Goal: Task Accomplishment & Management: Use online tool/utility

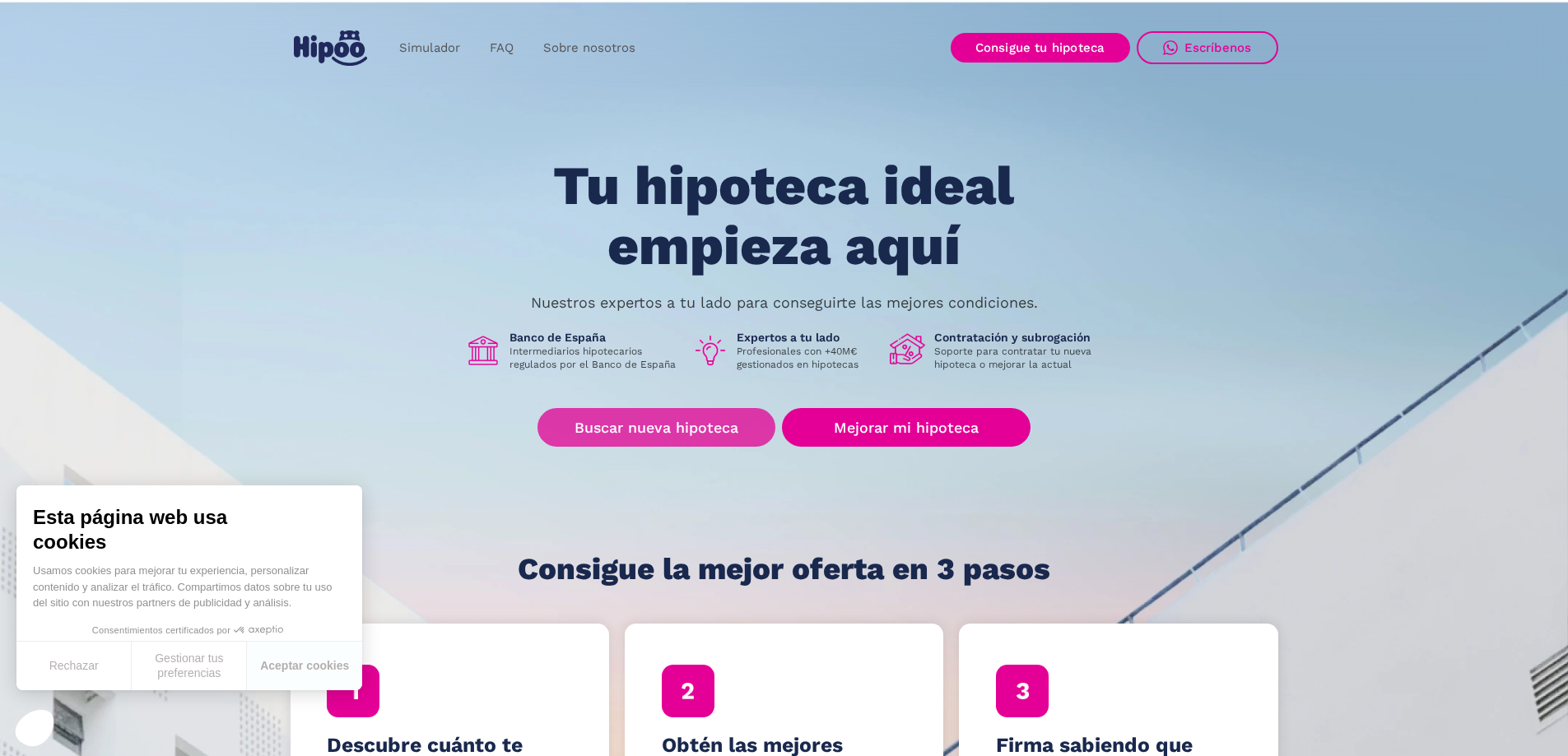
click at [656, 421] on link "Buscar nueva hipoteca" at bounding box center [656, 426] width 238 height 39
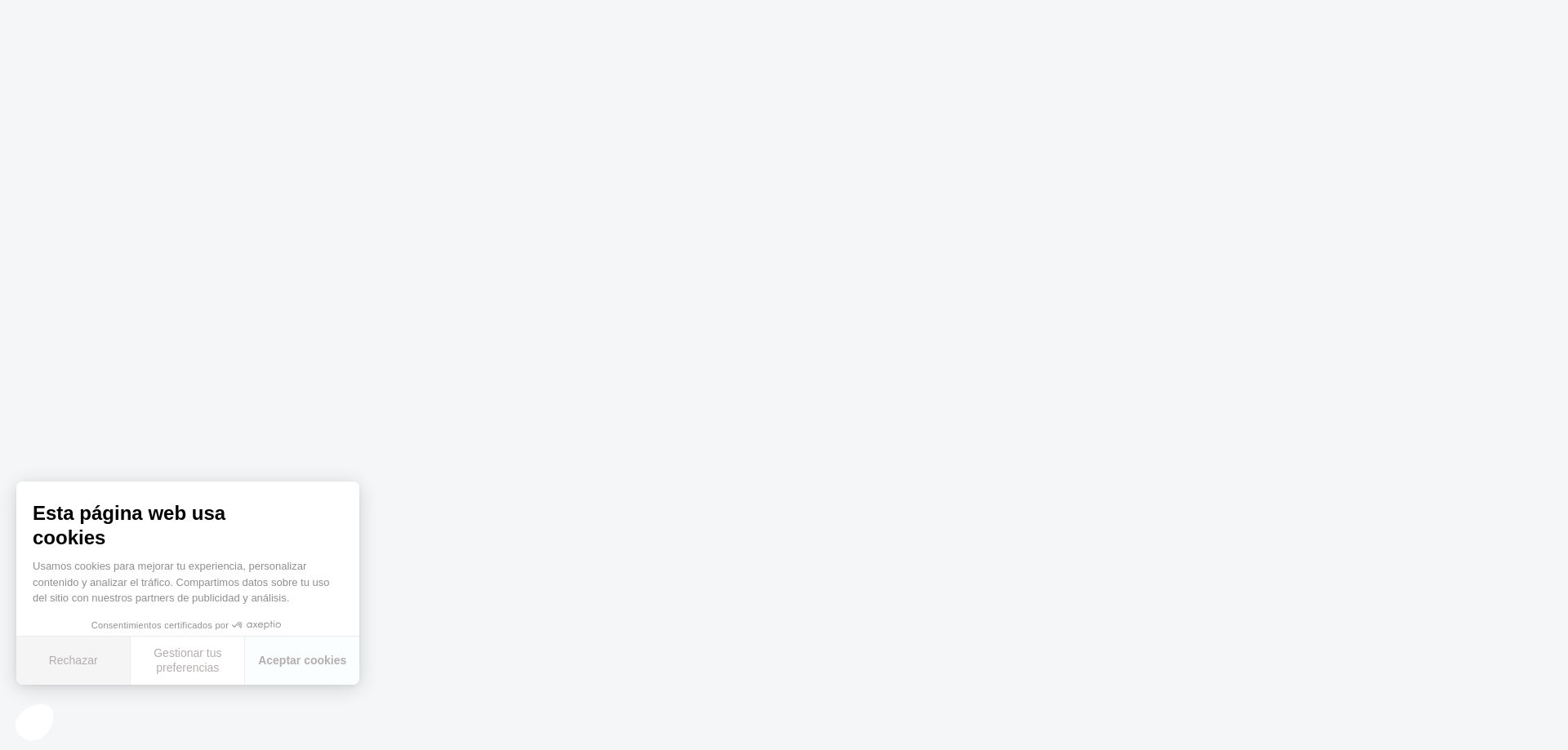
click at [79, 661] on button "Rechazar" at bounding box center [74, 661] width 115 height 48
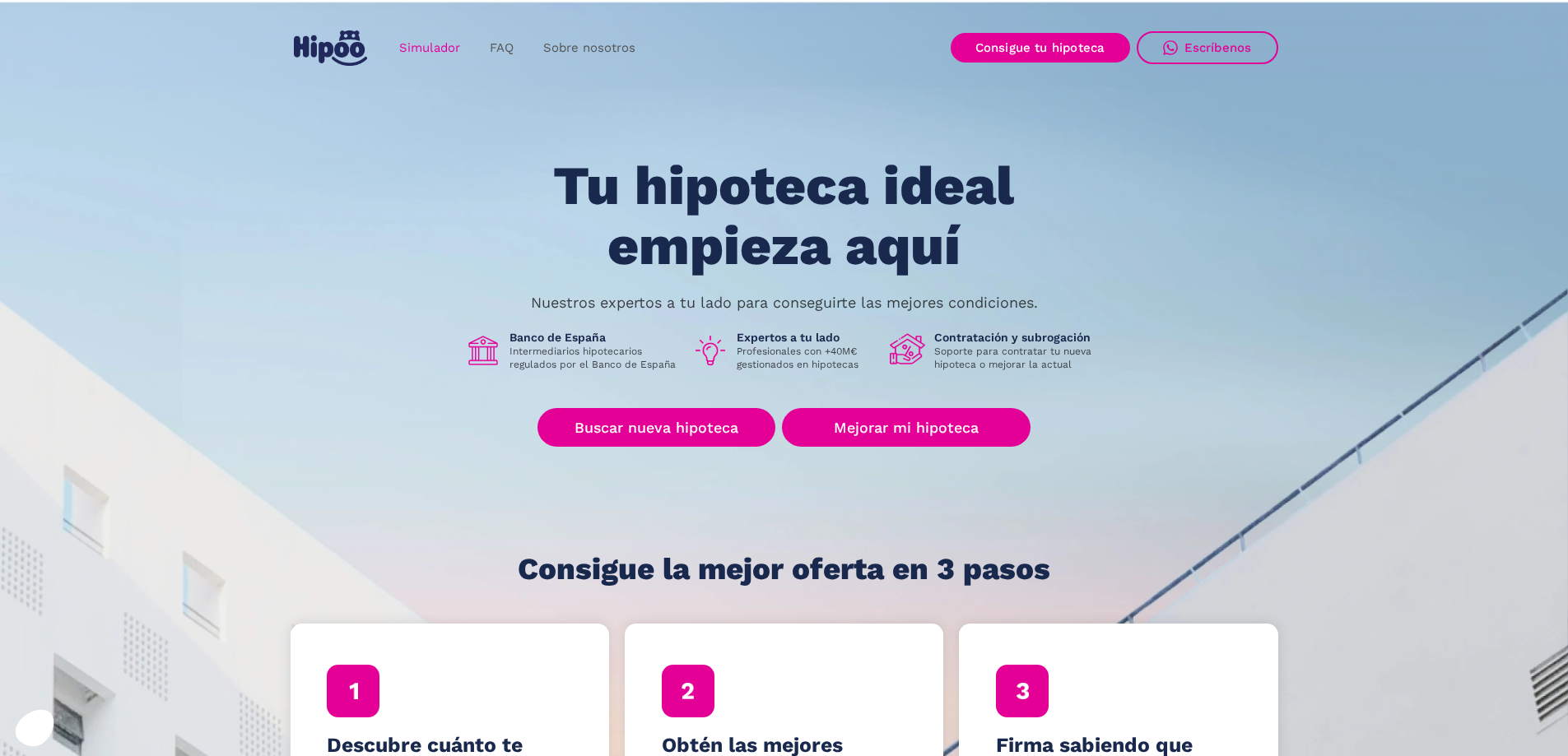
click at [417, 44] on link "Simulador" at bounding box center [429, 48] width 90 height 32
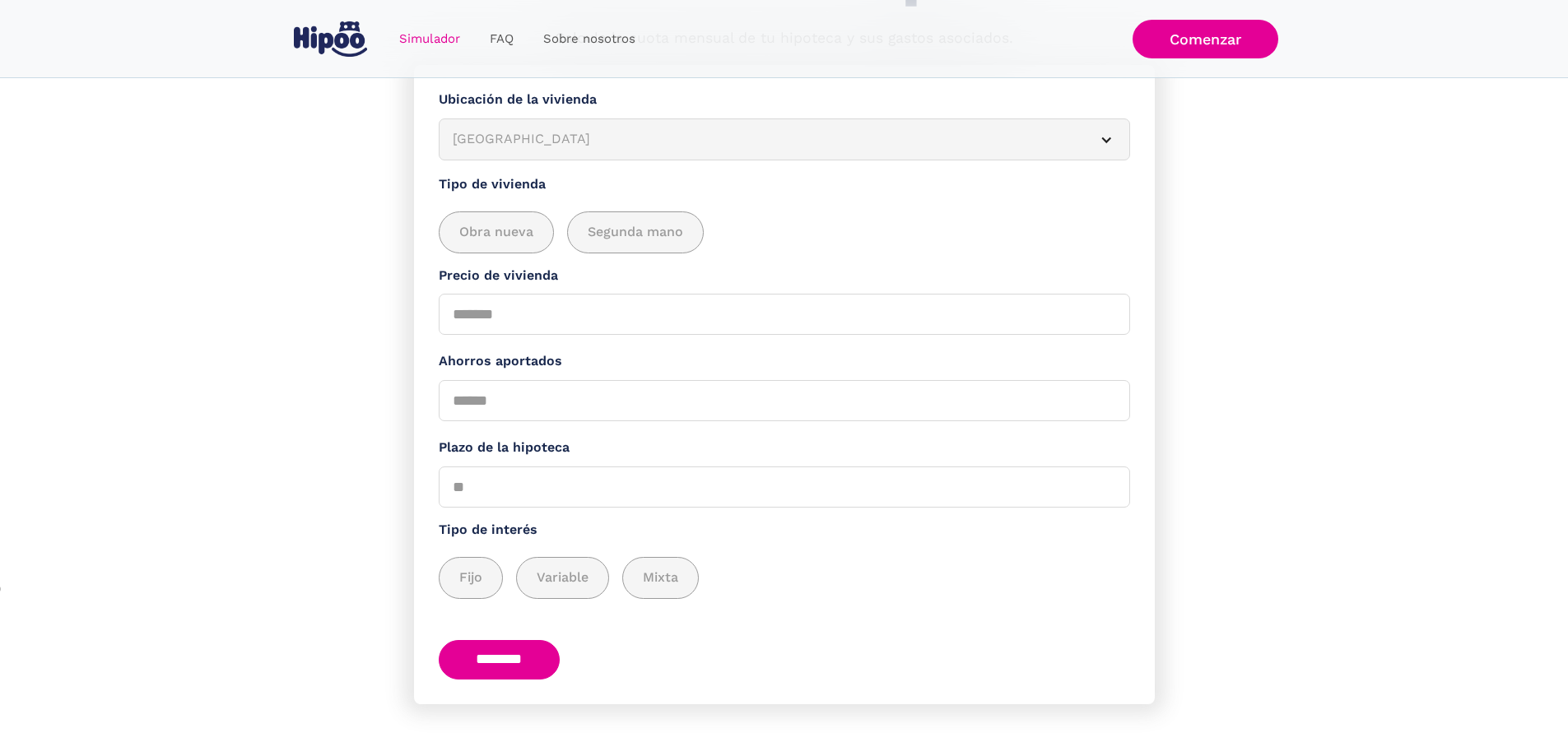
scroll to position [212, 0]
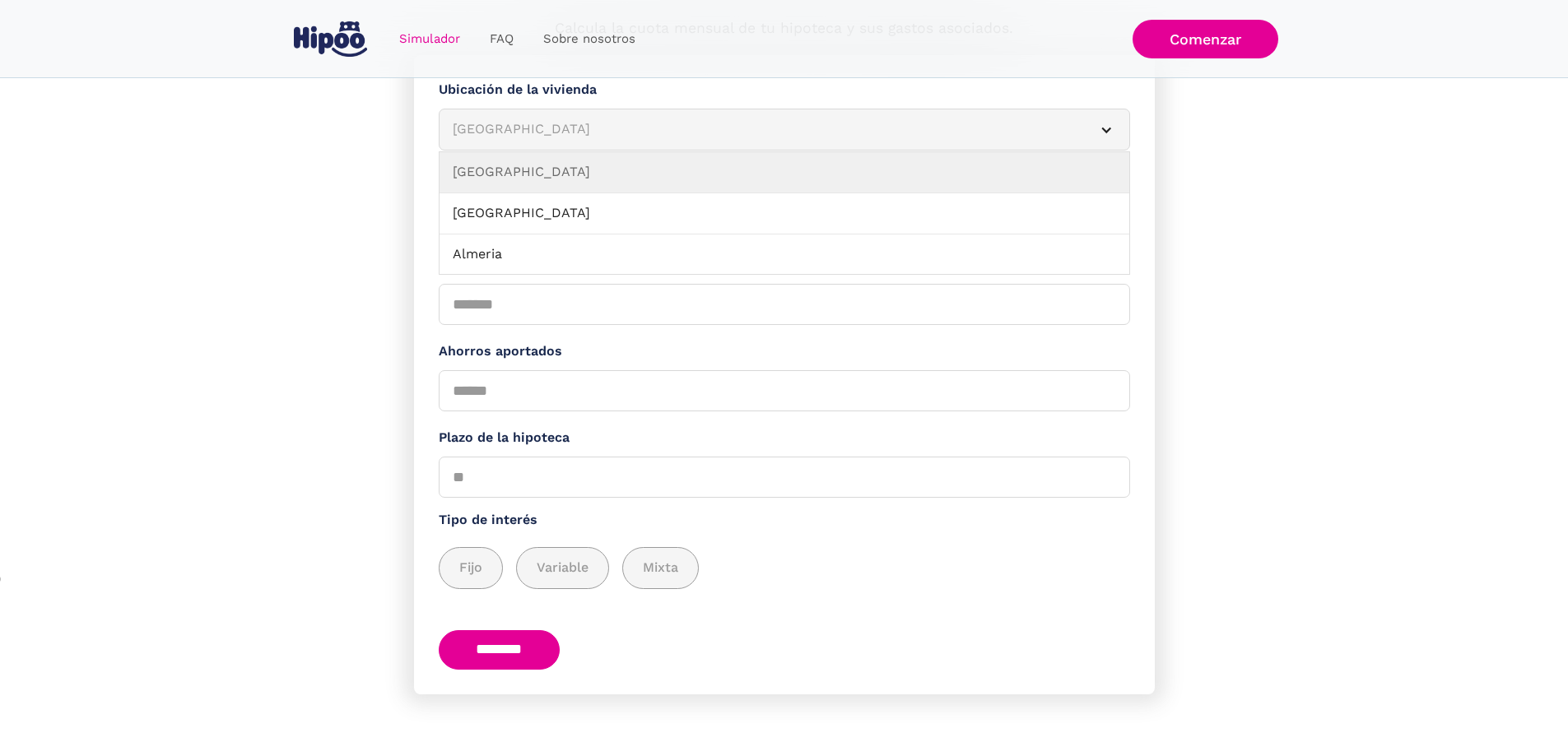
click at [517, 128] on div "Albacete" at bounding box center [765, 130] width 624 height 21
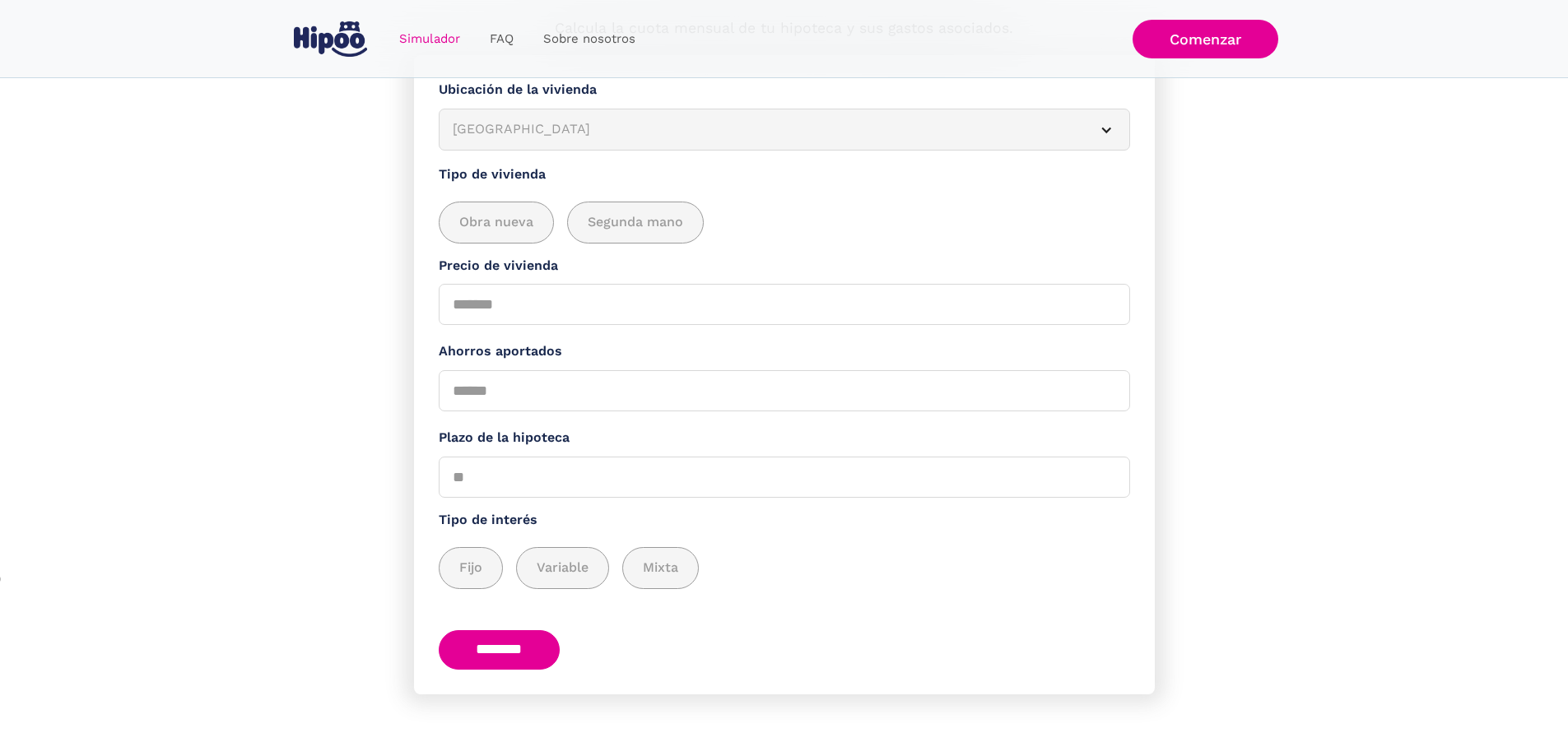
click at [515, 123] on div "Albacete" at bounding box center [765, 130] width 624 height 21
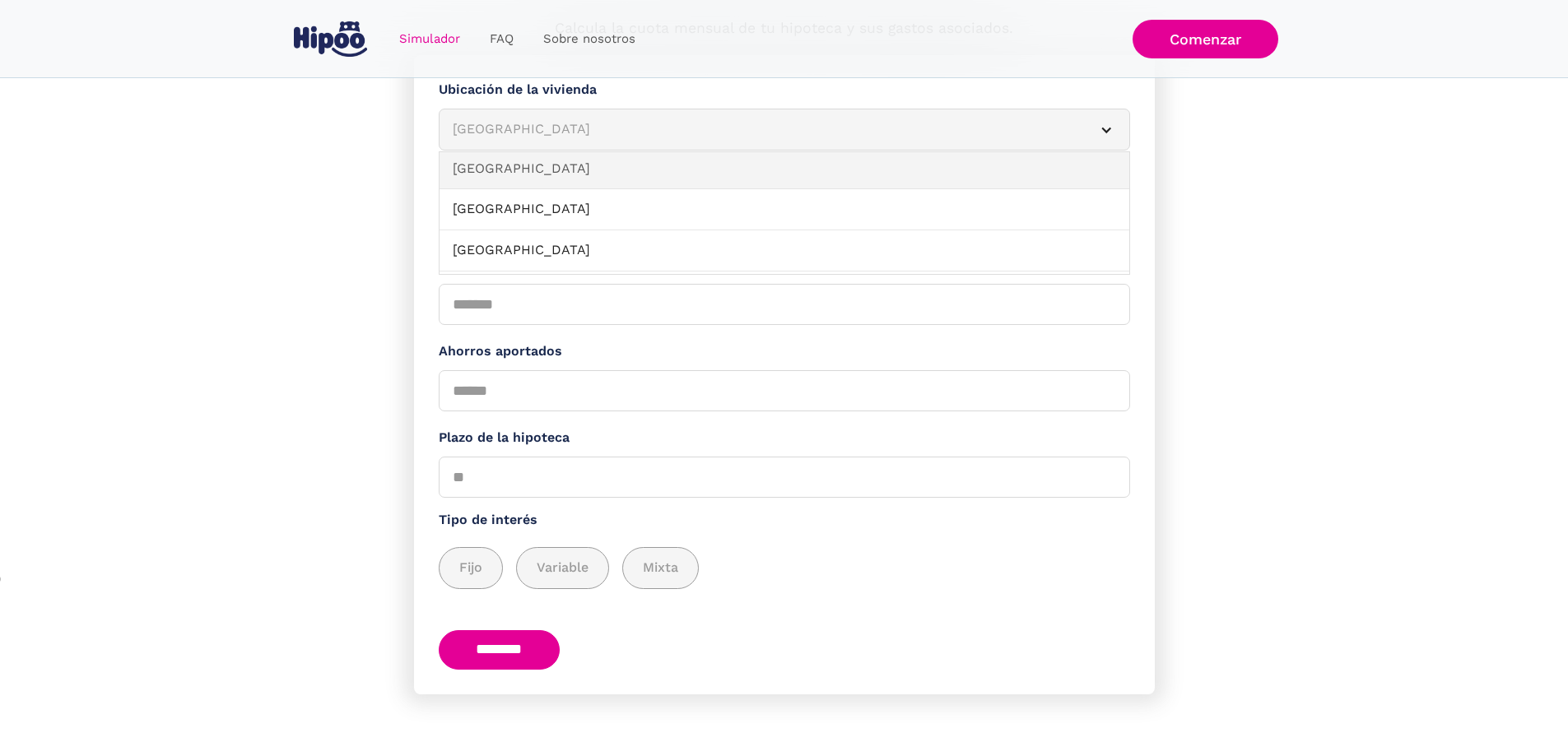
click at [518, 162] on link "La Coruña" at bounding box center [784, 170] width 690 height 41
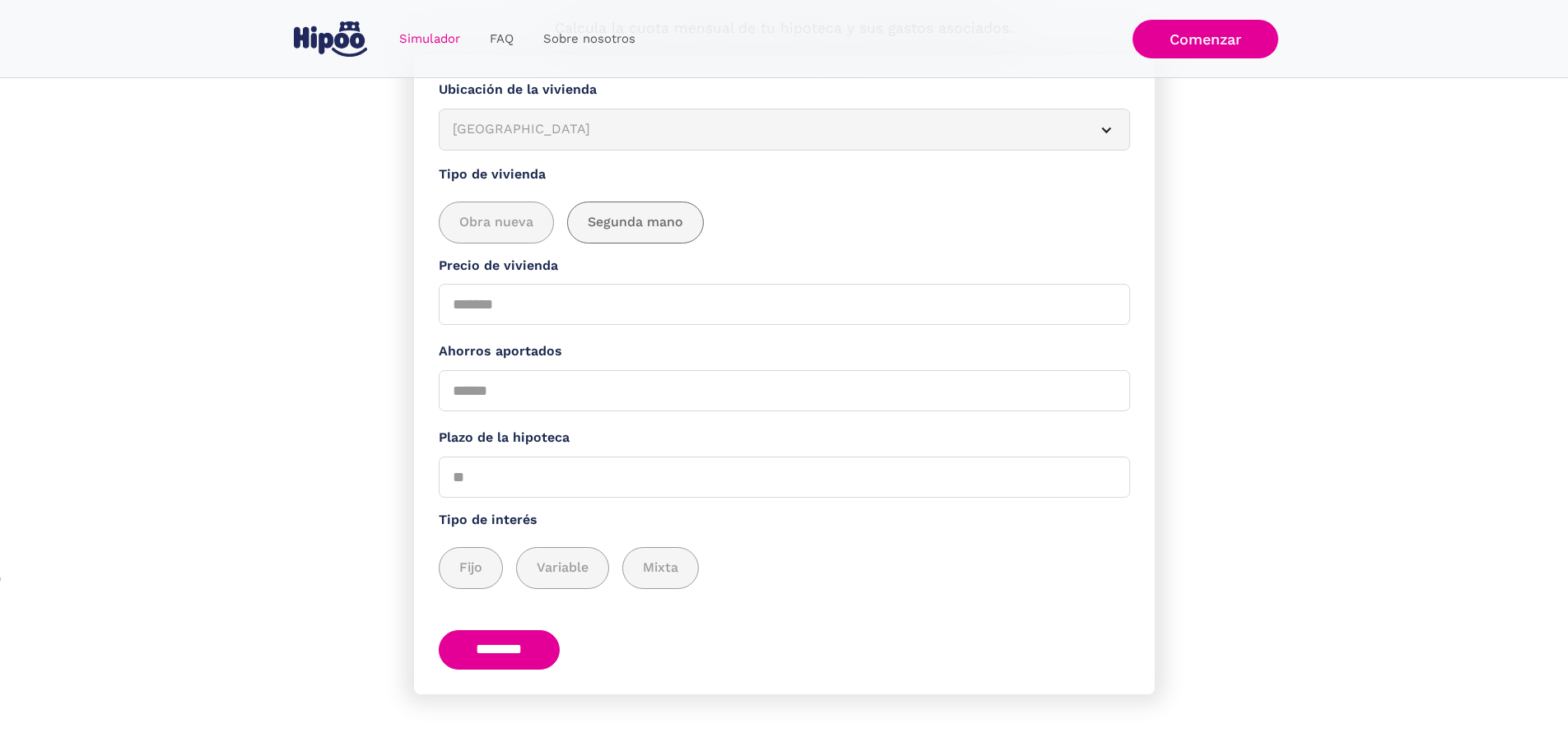
click at [623, 212] on span "Segunda mano" at bounding box center [635, 223] width 96 height 21
click at [528, 295] on input "Precio de vivienda" at bounding box center [784, 304] width 691 height 41
type input "******"
click at [518, 388] on input "Ahorros aportados" at bounding box center [784, 391] width 691 height 41
type input "*****"
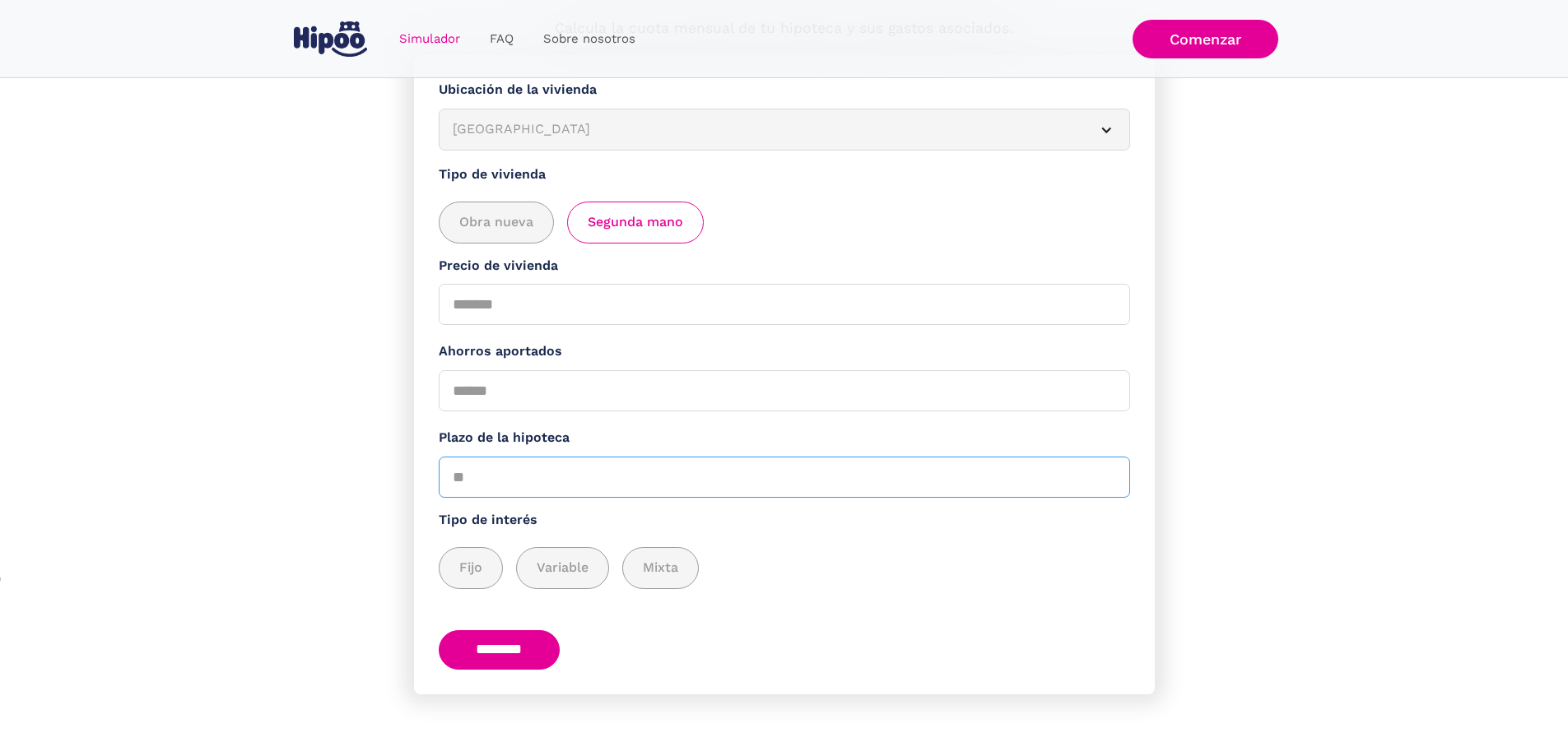
click at [470, 477] on input "Plazo de la hipoteca" at bounding box center [784, 477] width 691 height 41
type input "**"
click at [488, 548] on div "add_description_here" at bounding box center [471, 567] width 63 height 40
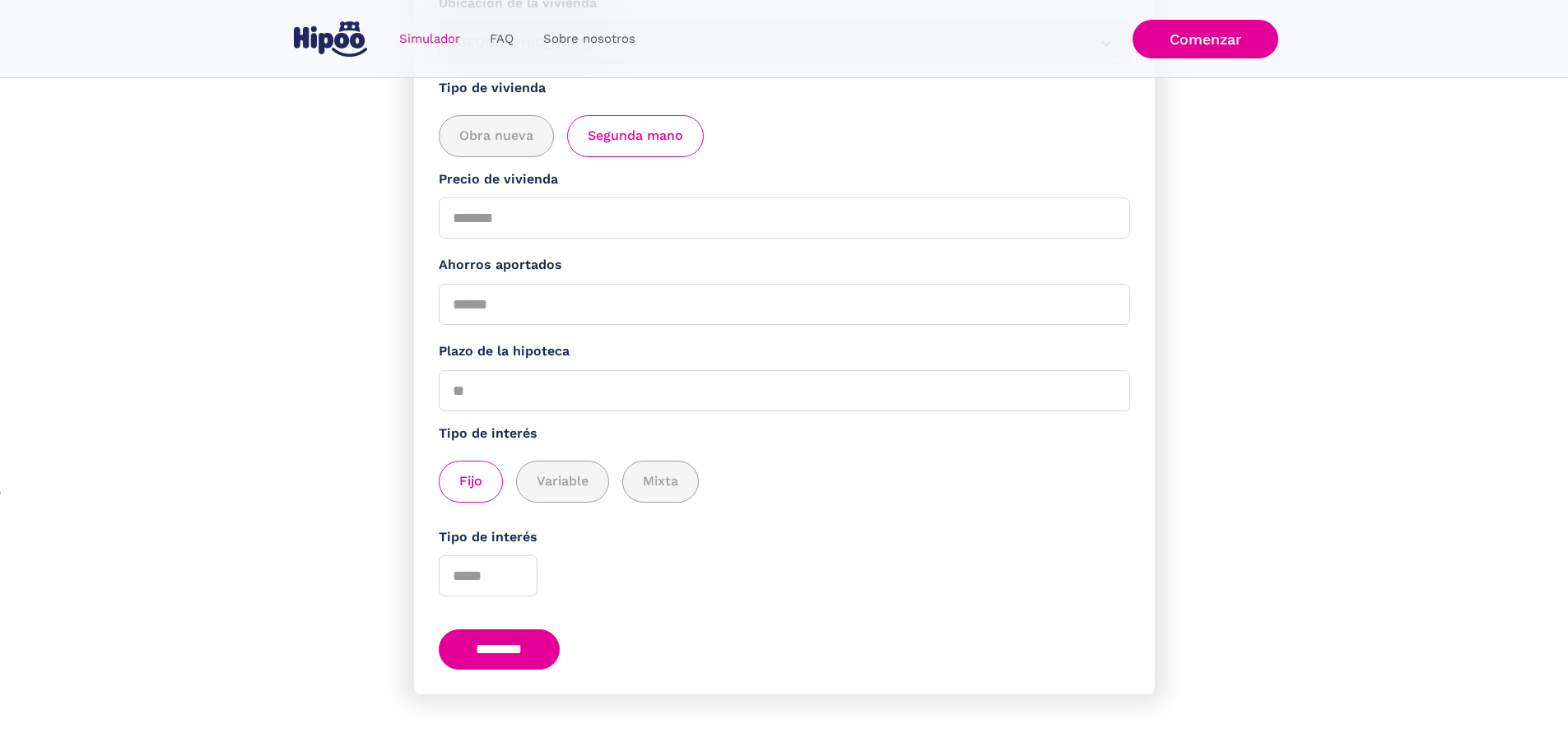
scroll to position [299, 0]
click at [527, 644] on input "********" at bounding box center [500, 649] width 122 height 40
type input "*"
click at [516, 641] on input "********" at bounding box center [500, 649] width 122 height 40
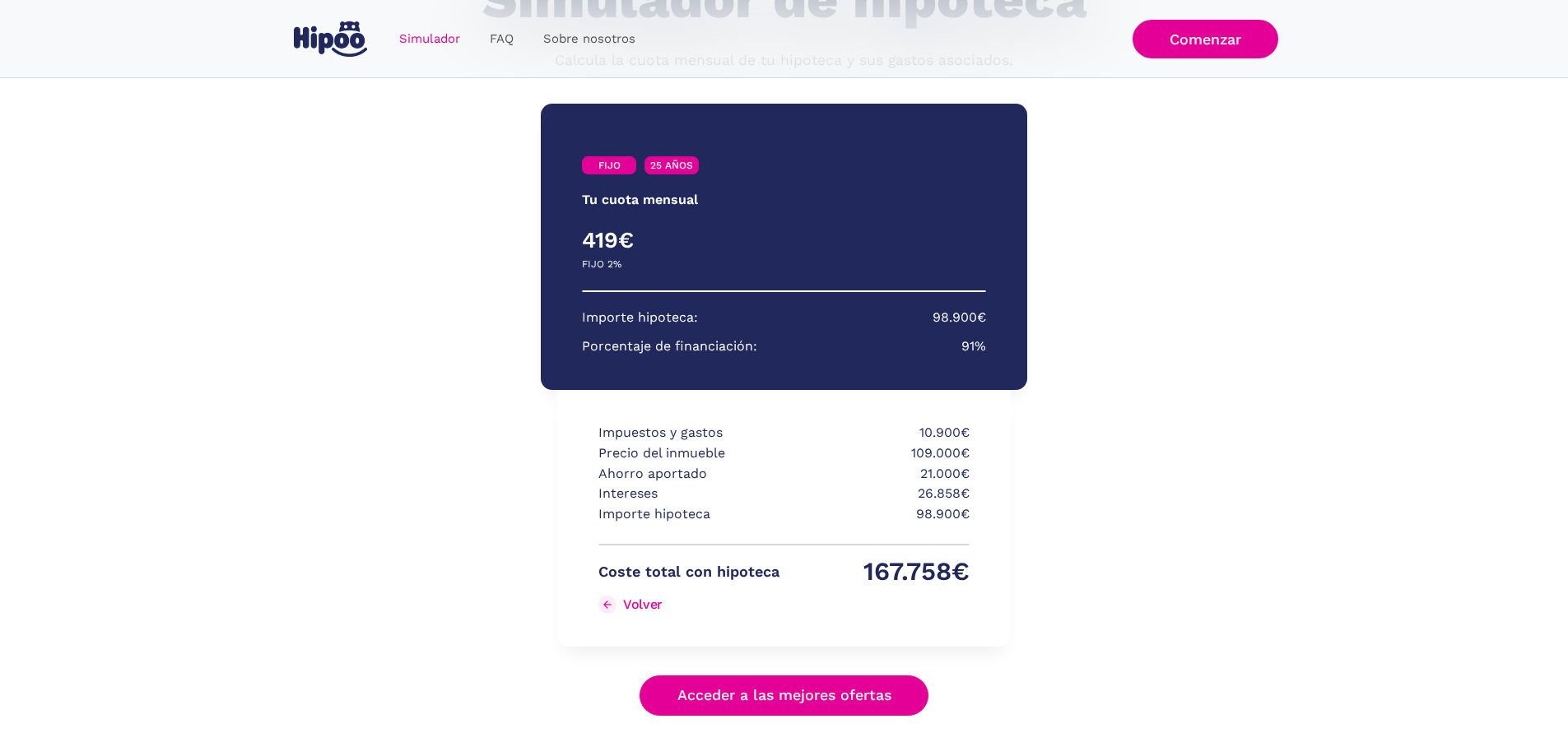
scroll to position [218, 0]
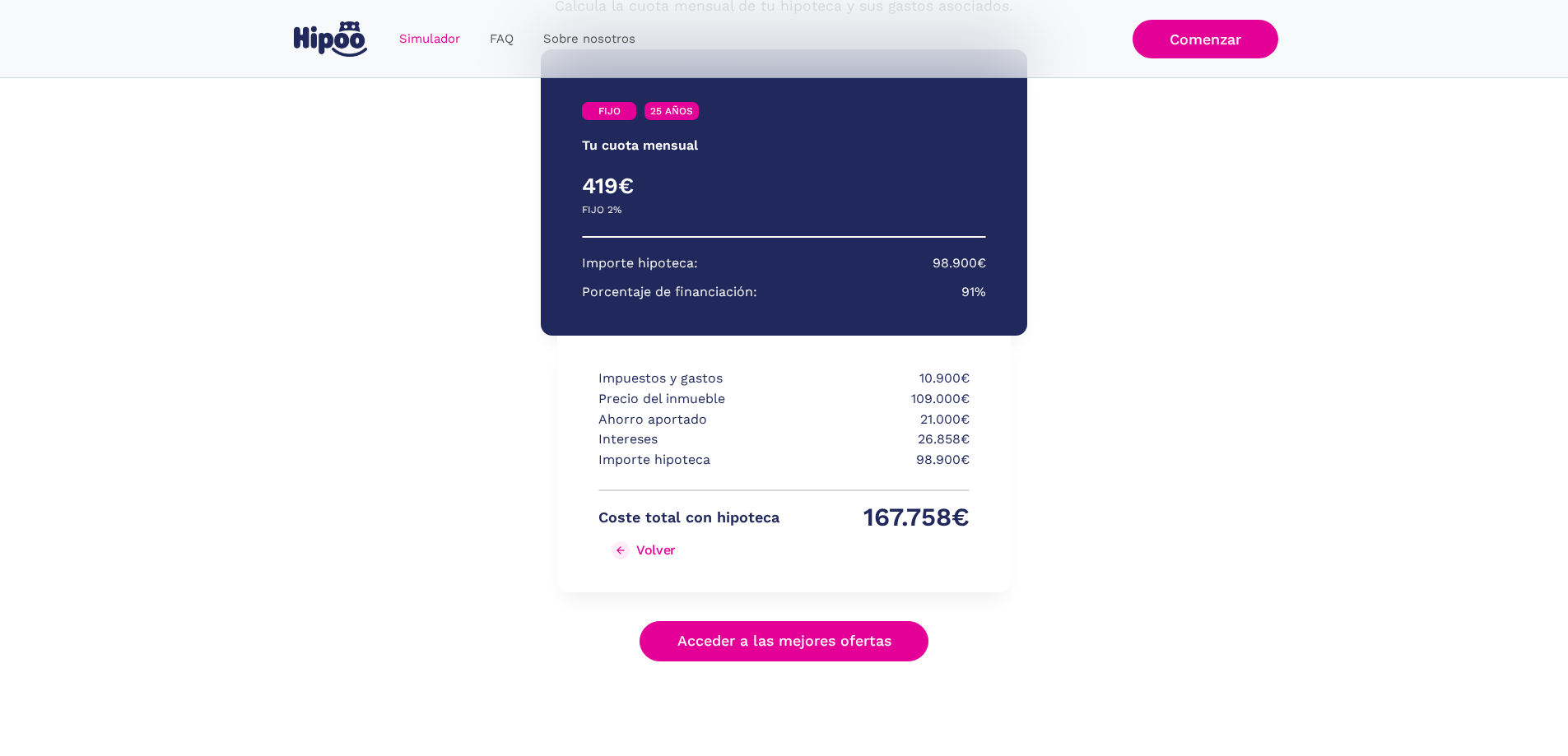
click at [611, 548] on link "Volver" at bounding box center [689, 550] width 181 height 26
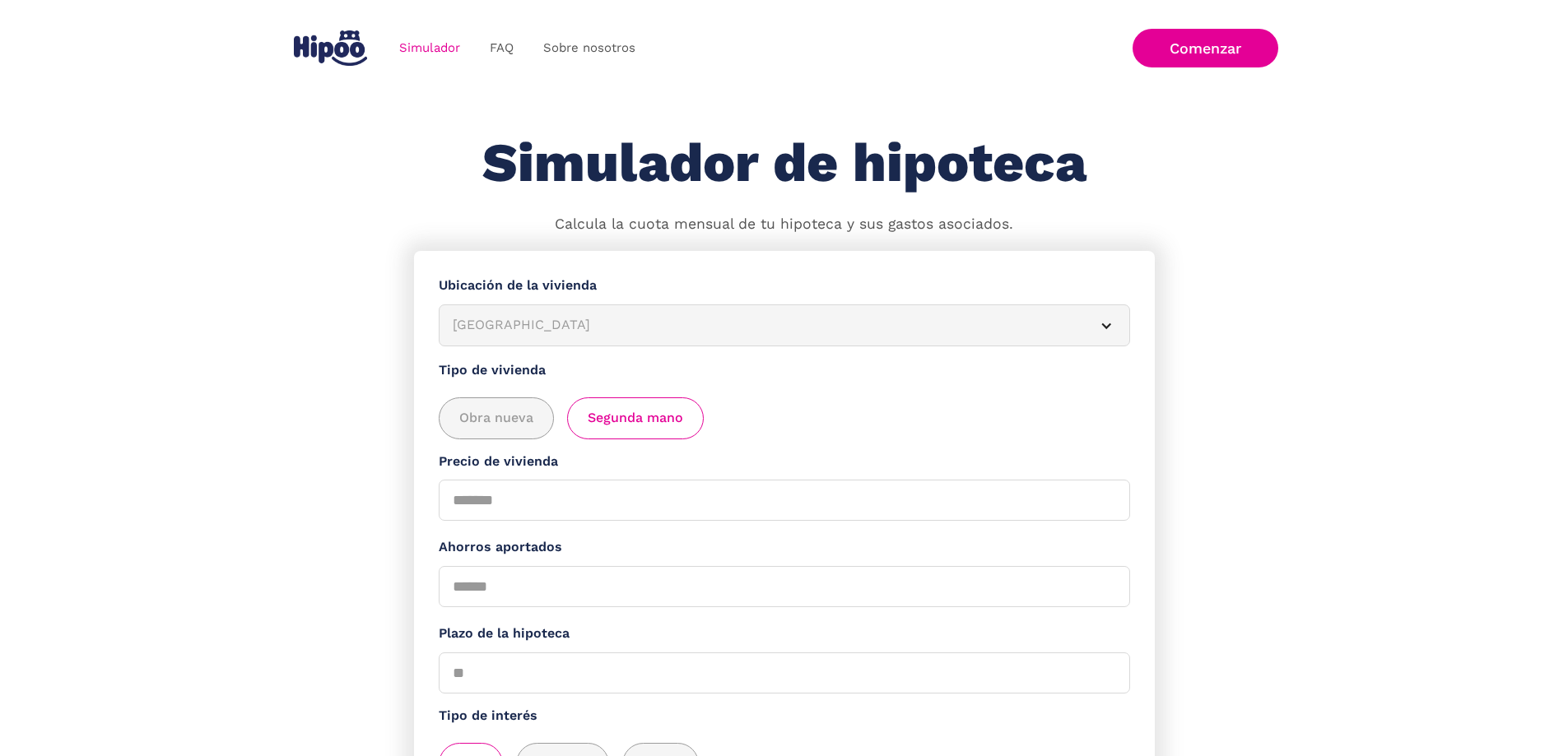
click at [334, 50] on img "home" at bounding box center [331, 48] width 73 height 36
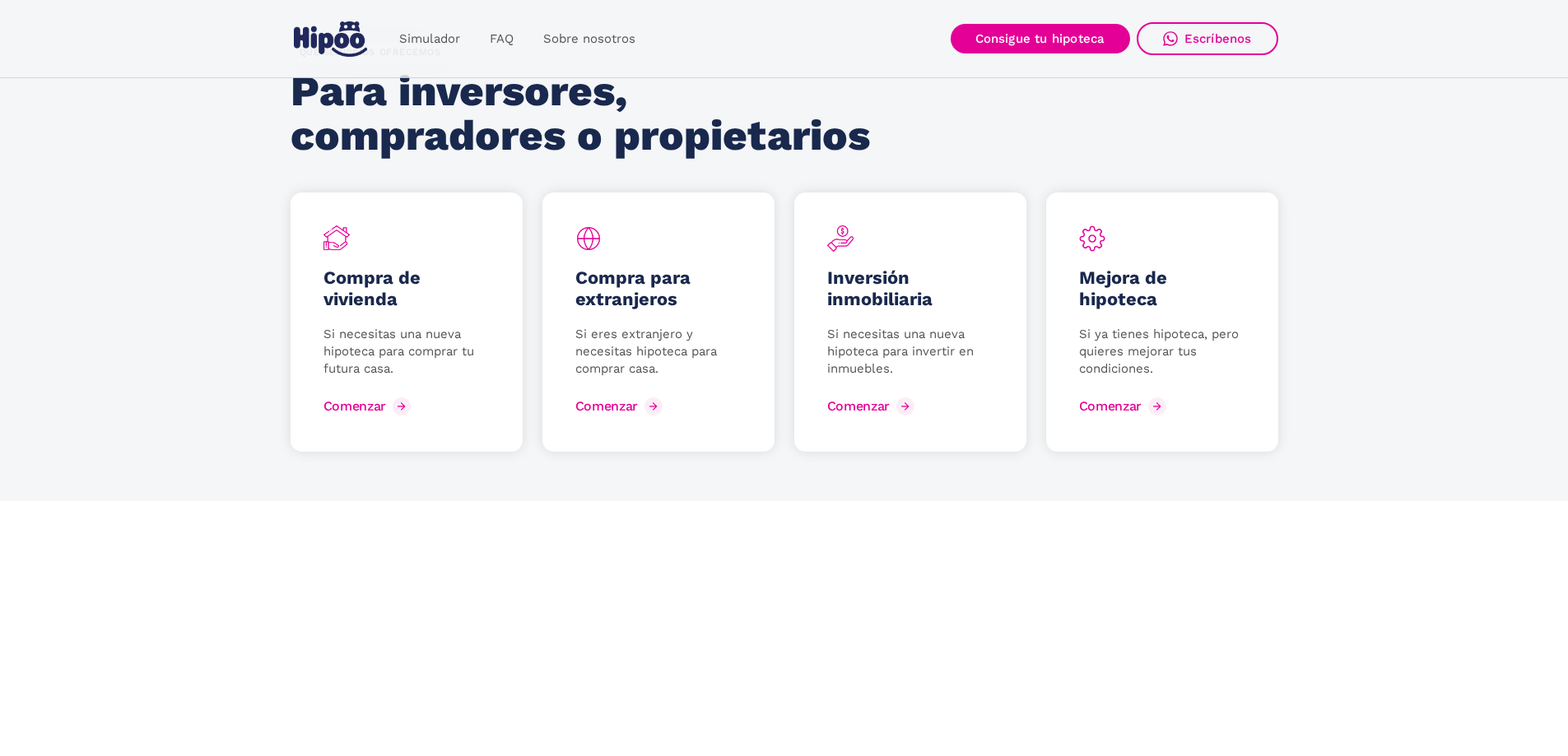
scroll to position [2221, 0]
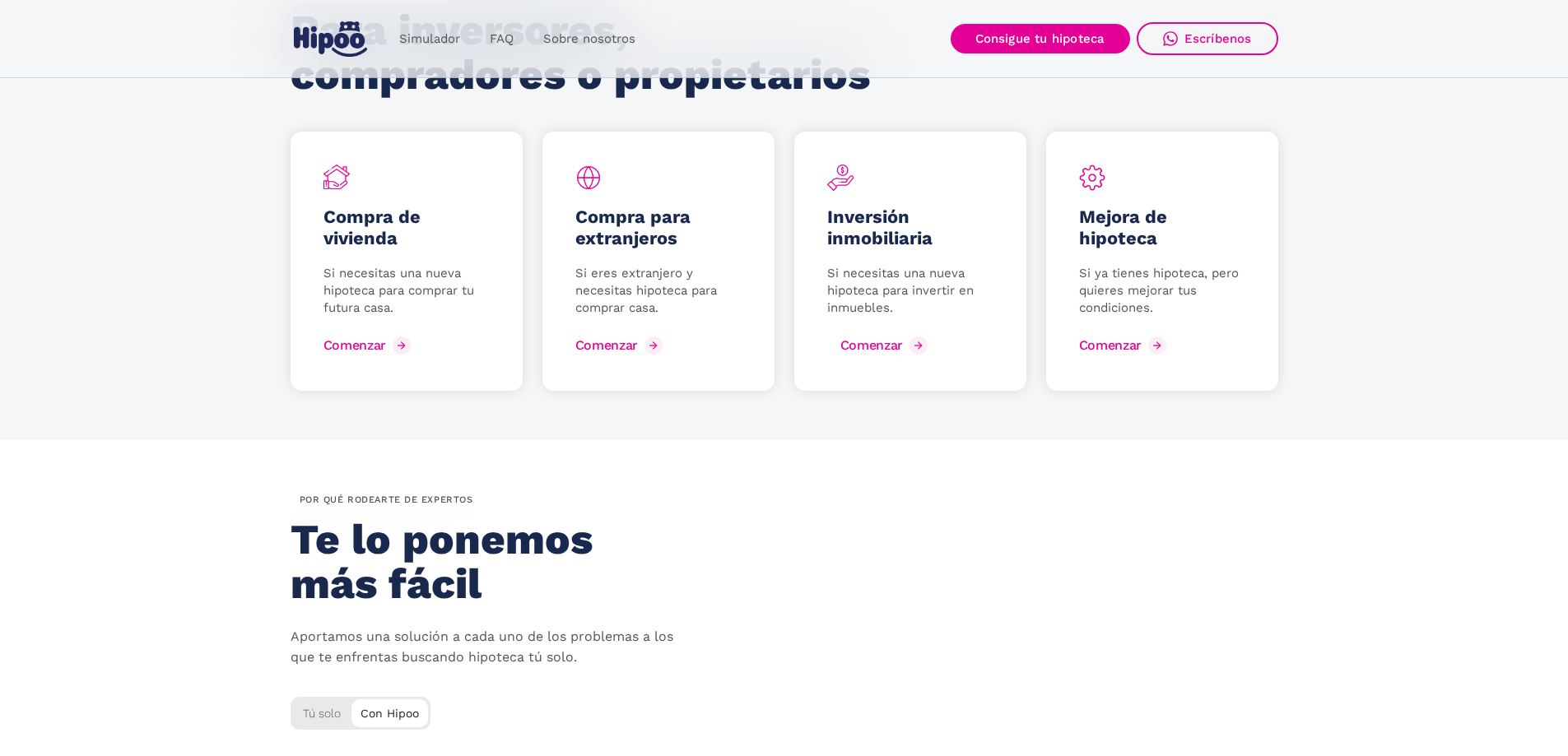
click at [866, 341] on div "Comenzar" at bounding box center [871, 345] width 63 height 16
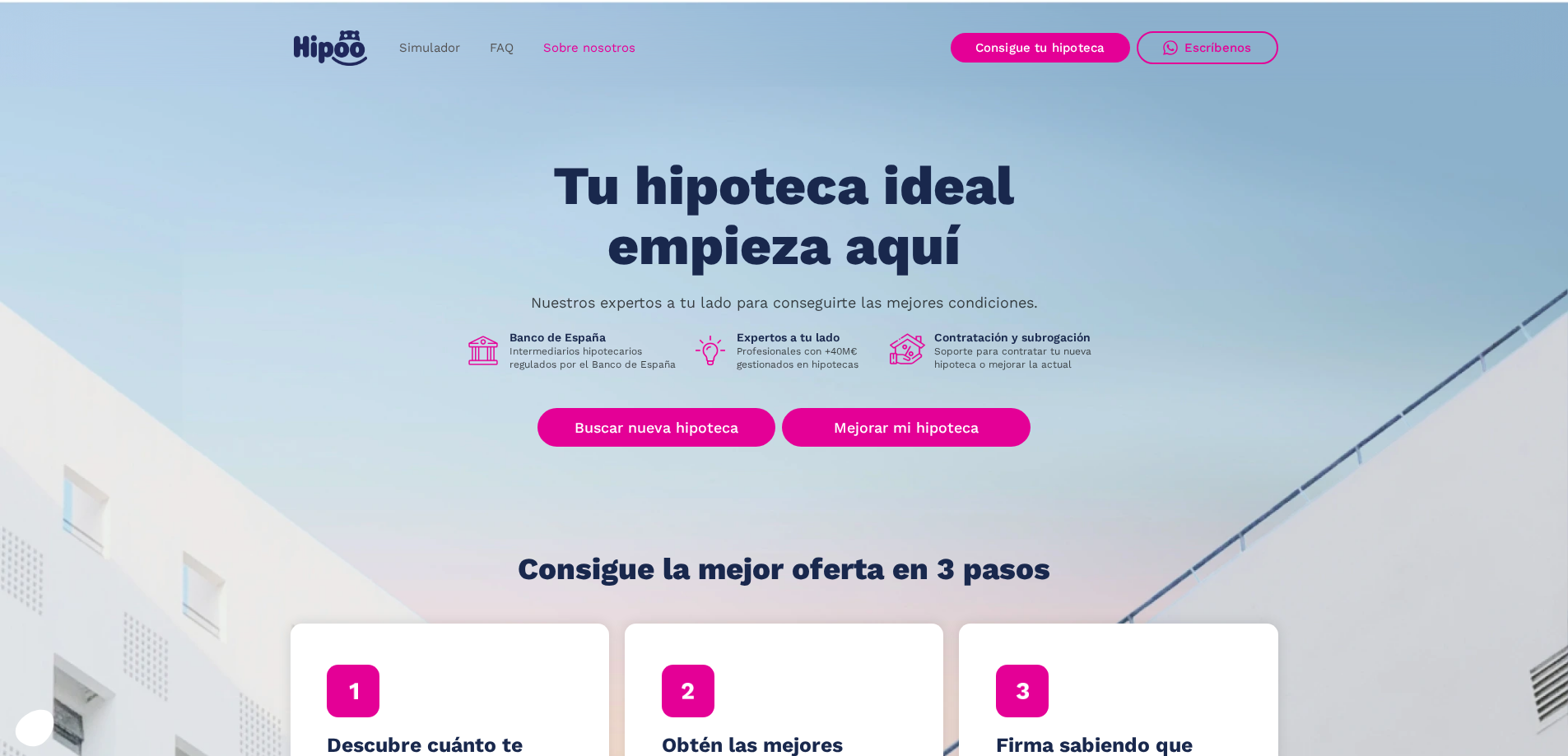
click at [534, 49] on link "Sobre nosotros" at bounding box center [589, 48] width 122 height 32
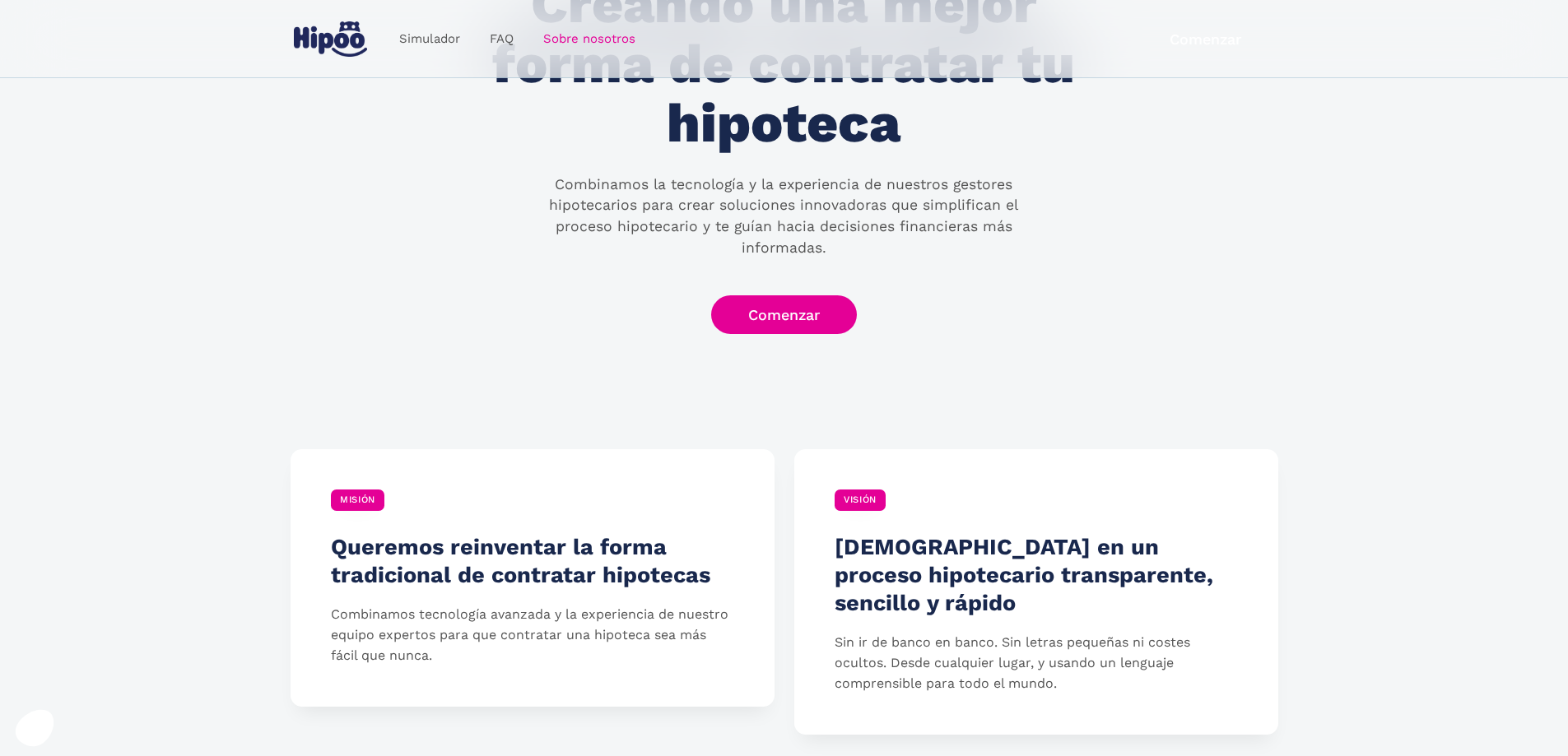
scroll to position [164, 0]
